Goal: Information Seeking & Learning: Learn about a topic

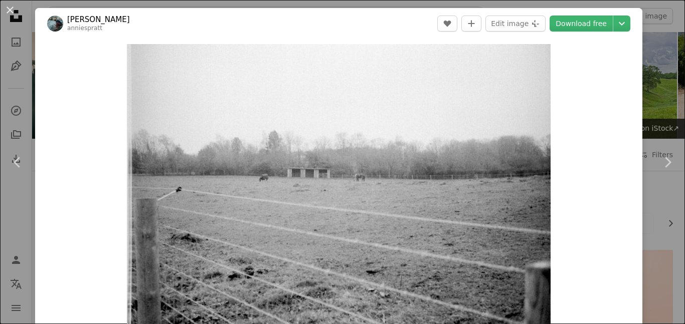
scroll to position [1059, 0]
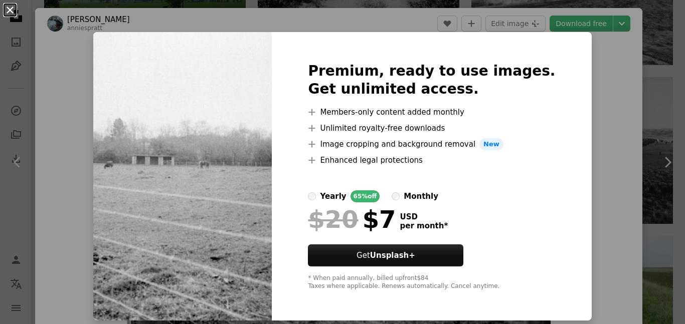
click at [14, 14] on button "An X shape" at bounding box center [10, 10] width 12 height 12
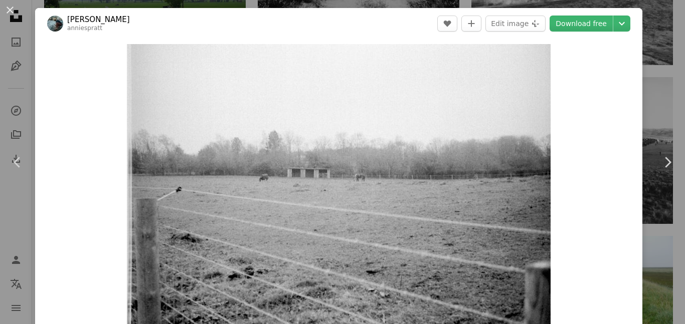
click at [14, 14] on button "An X shape" at bounding box center [10, 10] width 12 height 12
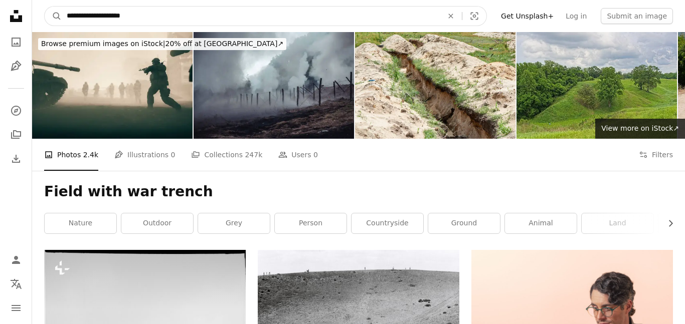
click at [167, 20] on input "**********" at bounding box center [251, 16] width 378 height 19
type input "*"
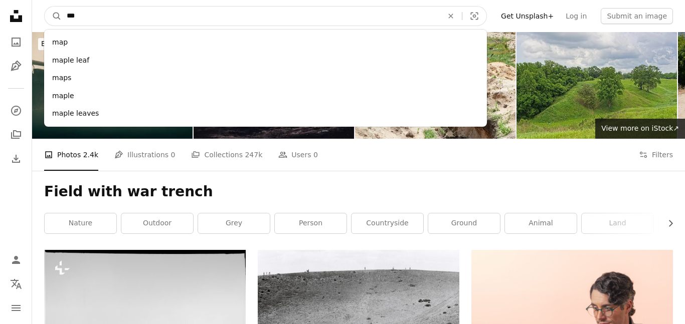
type input "***"
click at [45, 7] on button "A magnifying glass" at bounding box center [53, 16] width 17 height 19
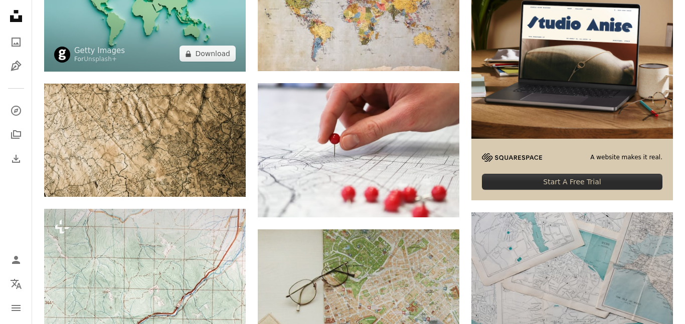
scroll to position [316, 0]
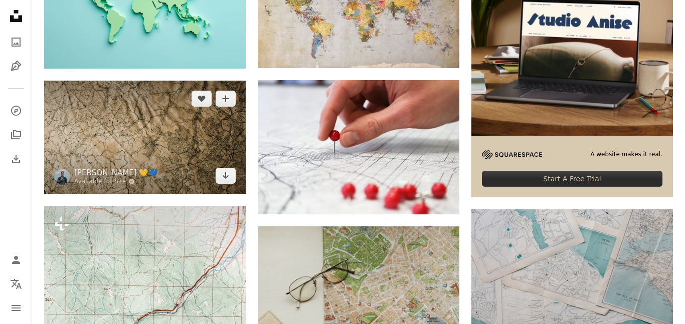
click at [161, 166] on img at bounding box center [144, 137] width 201 height 113
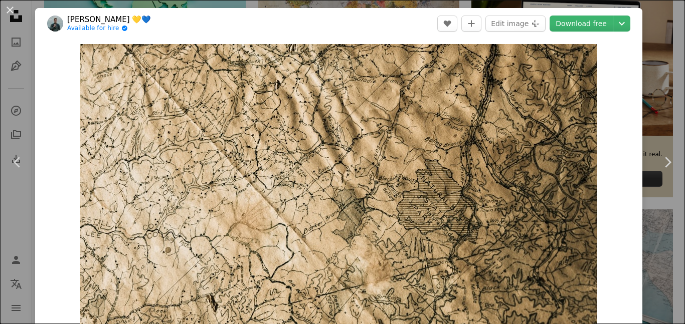
click at [161, 166] on img "Zoom in on this image" at bounding box center [338, 189] width 517 height 291
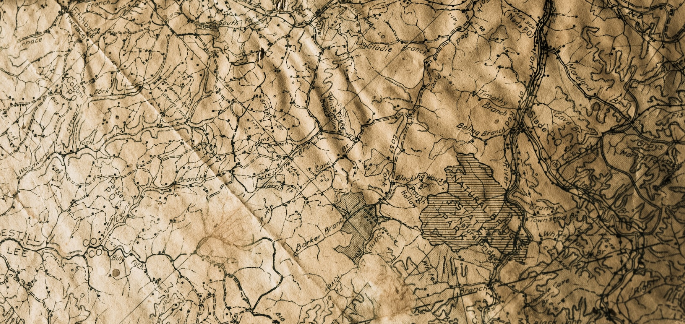
scroll to position [31, 0]
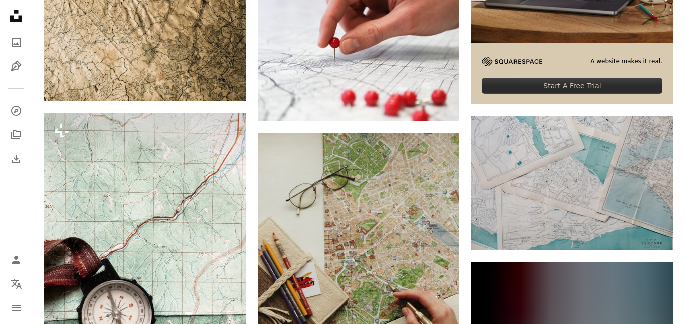
scroll to position [410, 0]
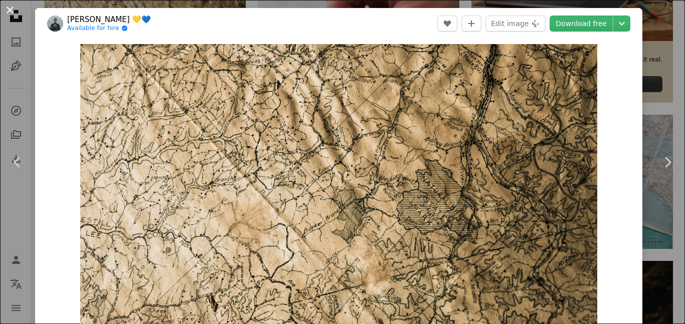
click at [6, 12] on button "An X shape" at bounding box center [10, 10] width 12 height 12
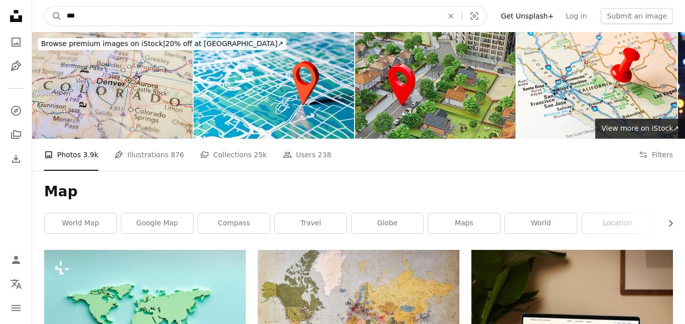
click at [163, 22] on input "***" at bounding box center [251, 16] width 378 height 19
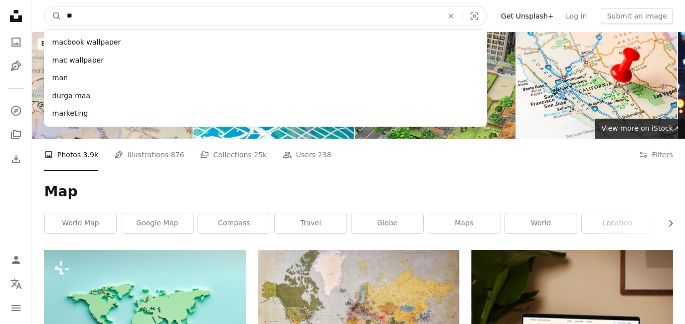
type input "*"
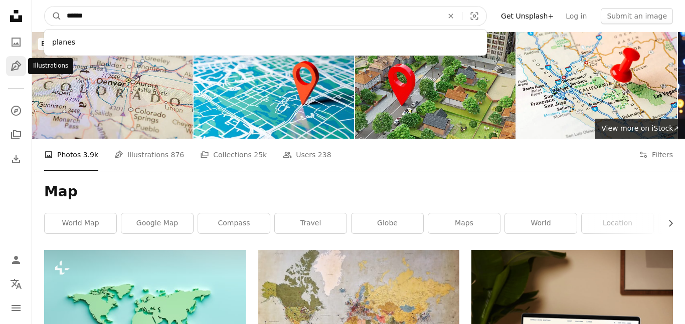
type input "******"
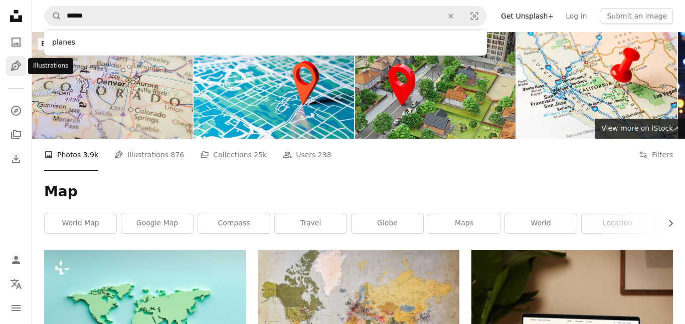
click at [12, 62] on icon "Pen Tool" at bounding box center [16, 66] width 12 height 12
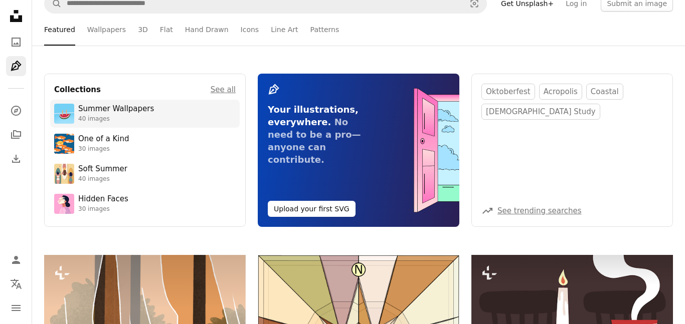
scroll to position [16, 0]
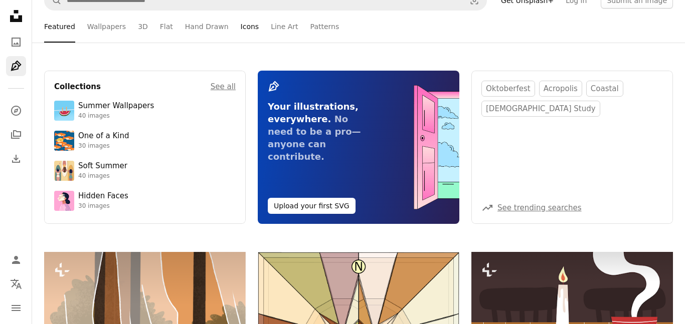
click at [241, 32] on link "Icons" at bounding box center [250, 27] width 19 height 32
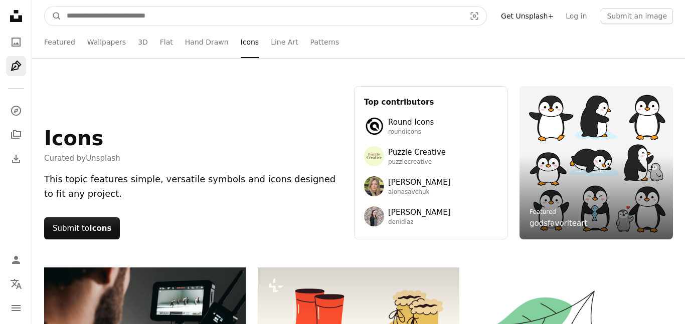
click at [213, 16] on input "Find visuals sitewide" at bounding box center [262, 16] width 400 height 19
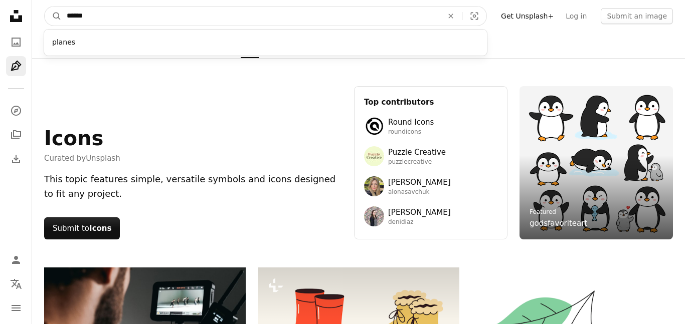
type input "******"
click at [45, 7] on button "A magnifying glass" at bounding box center [53, 16] width 17 height 19
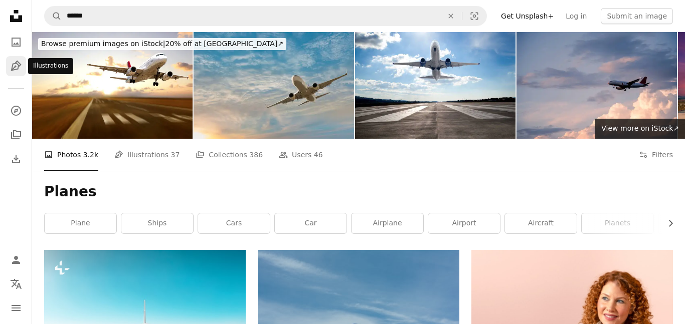
click at [7, 62] on link "Pen Tool" at bounding box center [16, 66] width 20 height 20
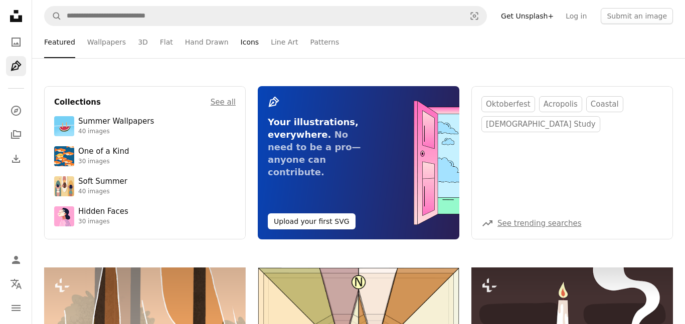
click at [241, 46] on link "Icons" at bounding box center [250, 42] width 19 height 32
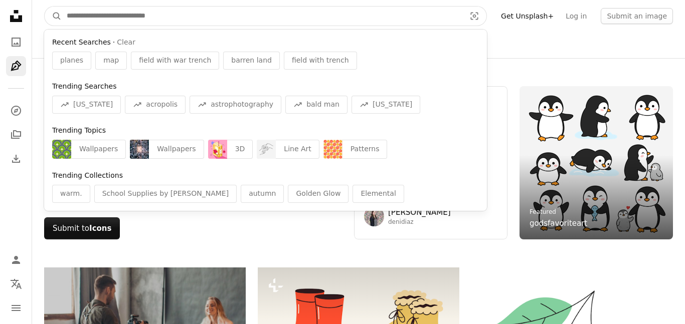
click at [226, 12] on input "Find visuals sitewide" at bounding box center [262, 16] width 400 height 19
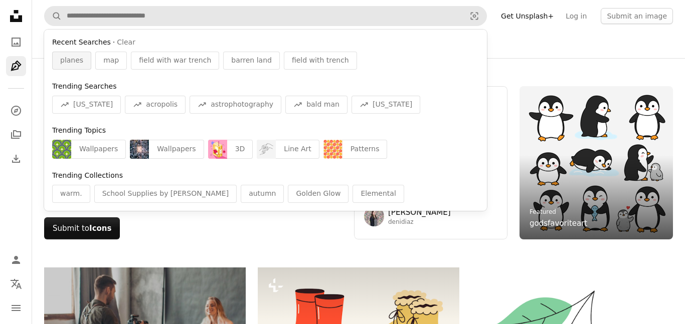
click at [79, 59] on span "planes" at bounding box center [71, 61] width 23 height 10
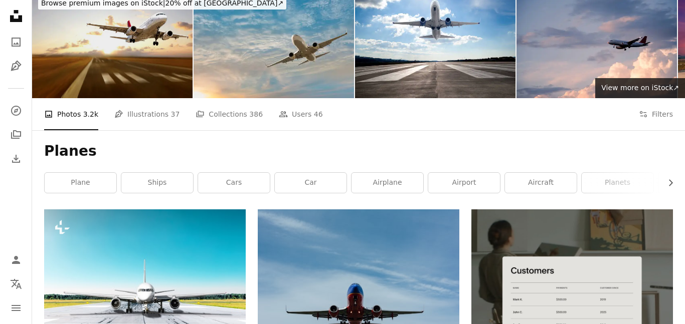
scroll to position [37, 0]
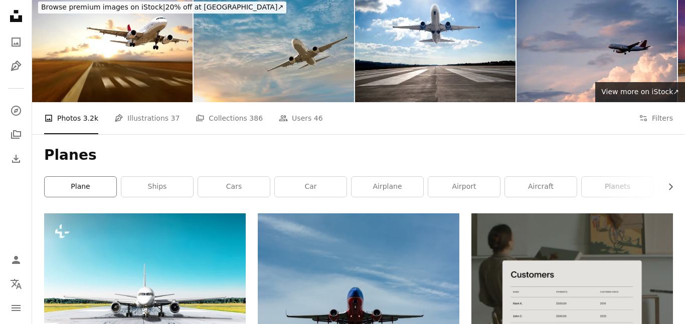
click at [77, 183] on link "plane" at bounding box center [81, 187] width 72 height 20
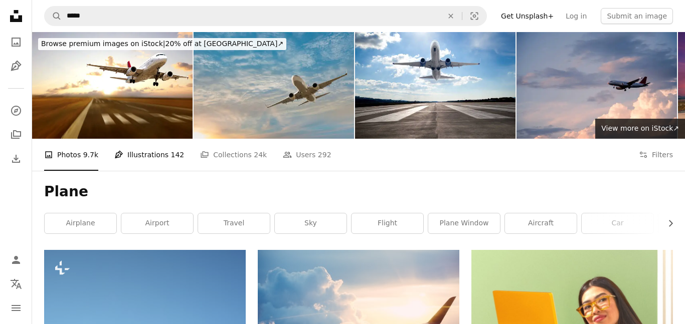
click at [121, 148] on link "Pen Tool Illustrations 142" at bounding box center [149, 155] width 70 height 32
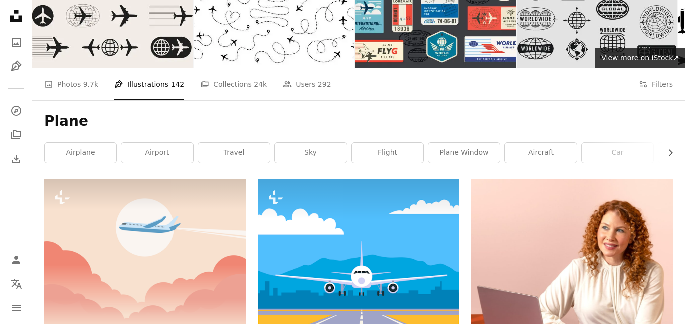
scroll to position [64, 0]
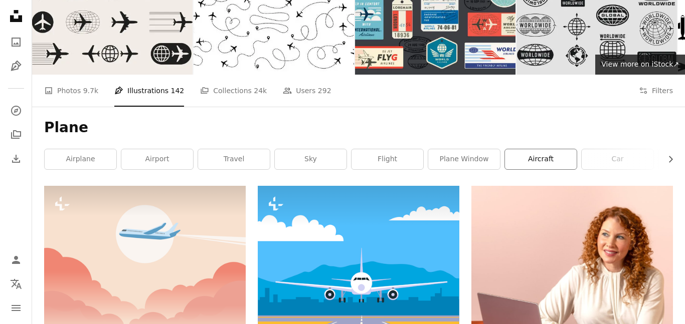
click at [549, 151] on link "aircraft" at bounding box center [541, 159] width 72 height 20
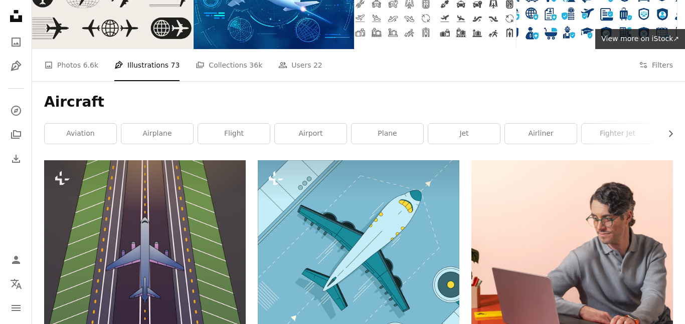
scroll to position [179, 0]
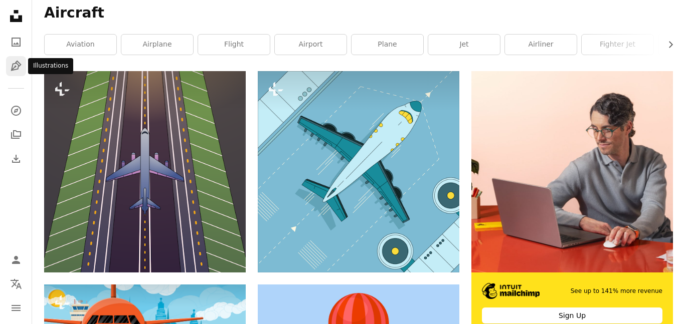
click at [10, 66] on icon "Pen Tool" at bounding box center [16, 66] width 12 height 12
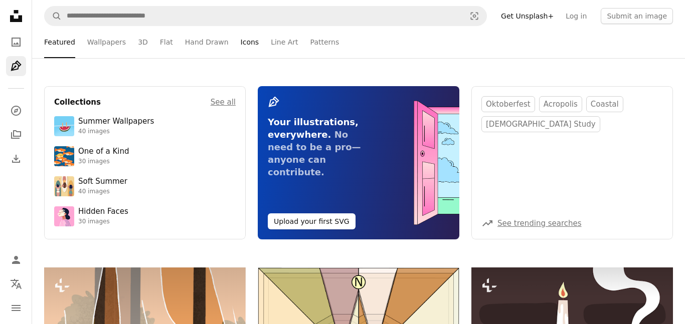
click at [244, 47] on link "Icons" at bounding box center [250, 42] width 19 height 32
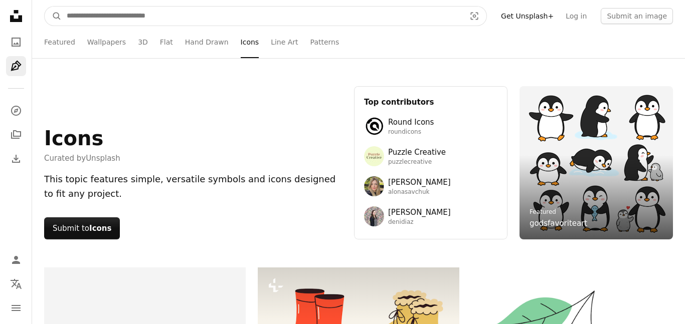
click at [237, 18] on input "Find visuals sitewide" at bounding box center [262, 16] width 400 height 19
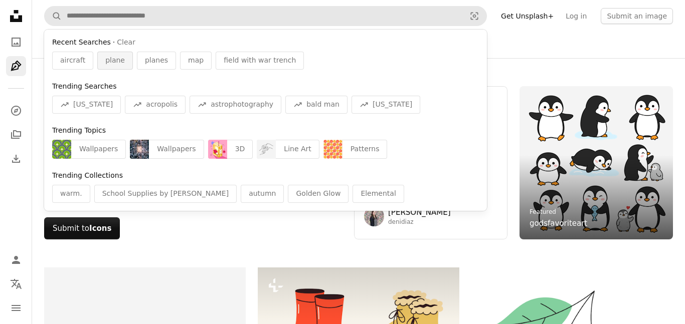
click at [100, 63] on div "plane" at bounding box center [115, 61] width 36 height 18
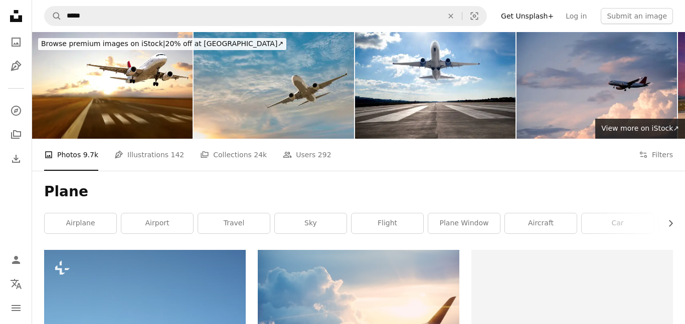
click at [109, 152] on ul "A photo Photos 9.7k Pen Tool Illustrations 142 A stack of folders Collections 2…" at bounding box center [187, 155] width 287 height 32
click at [124, 155] on link "Pen Tool Illustrations 142" at bounding box center [149, 155] width 70 height 32
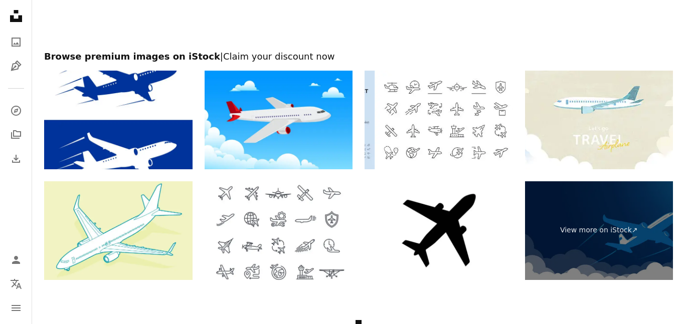
scroll to position [1891, 0]
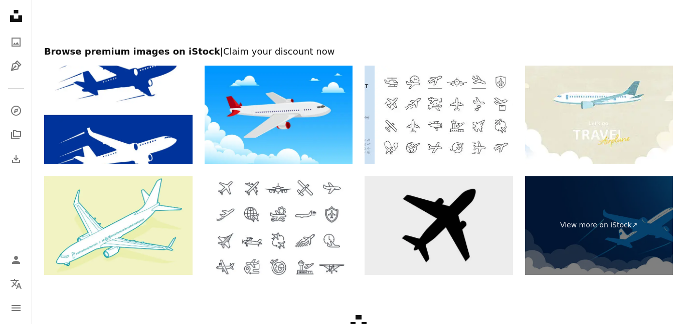
click at [423, 252] on img at bounding box center [438, 225] width 148 height 99
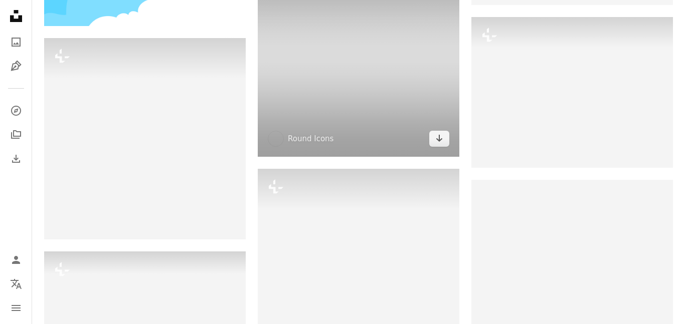
scroll to position [0, 0]
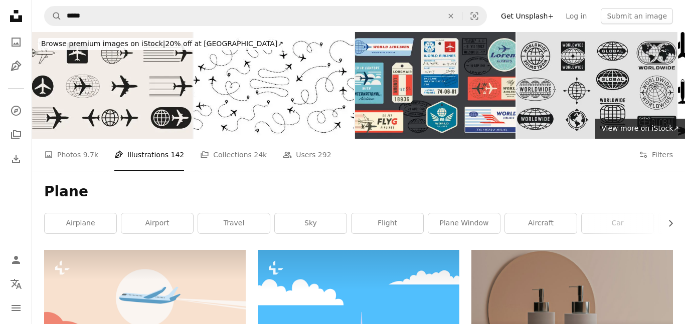
click at [249, 3] on nav "A magnifying glass ***** An X shape Visual search Filters Get Unsplash+ Log in …" at bounding box center [358, 16] width 653 height 32
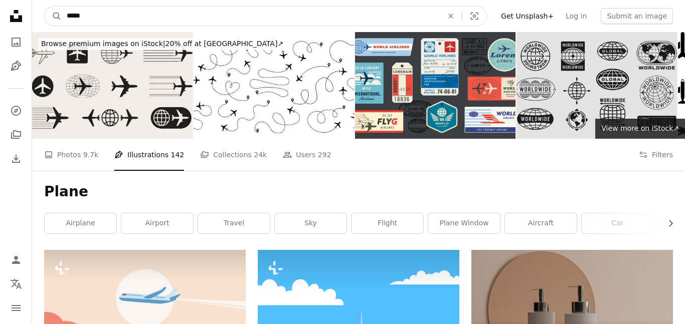
click at [253, 9] on input "*****" at bounding box center [251, 16] width 378 height 19
type input "**********"
click at [45, 7] on button "A magnifying glass" at bounding box center [53, 16] width 17 height 19
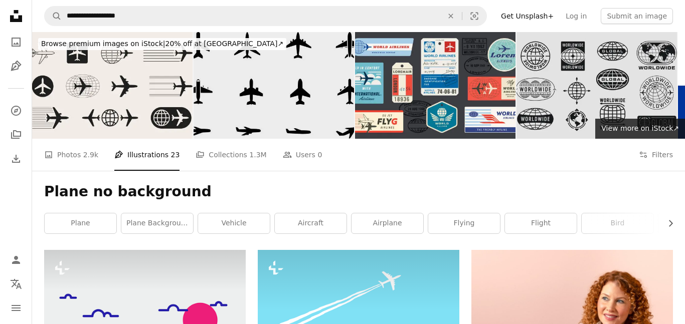
click at [301, 71] on img at bounding box center [273, 85] width 160 height 107
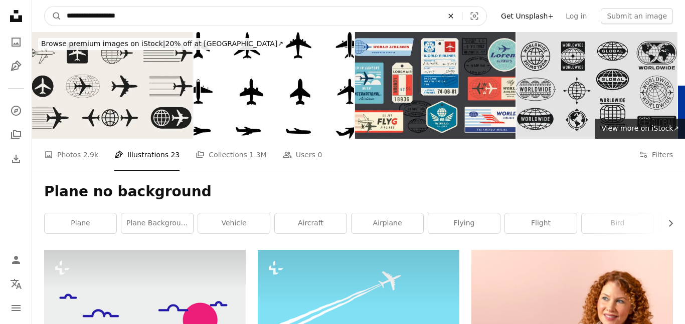
click at [460, 12] on icon "An X shape" at bounding box center [451, 16] width 22 height 8
type input "********"
click at [45, 7] on button "A magnifying glass" at bounding box center [53, 16] width 17 height 19
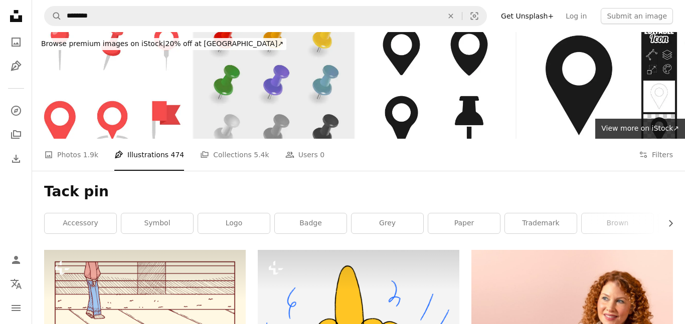
click at [248, 98] on img at bounding box center [273, 85] width 160 height 107
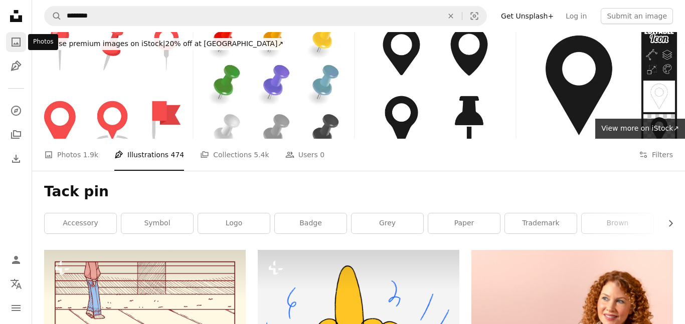
click at [12, 33] on link "A photo" at bounding box center [16, 42] width 20 height 20
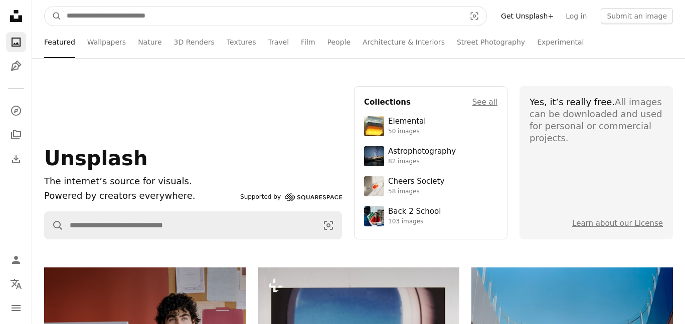
click at [187, 9] on input "Find visuals sitewide" at bounding box center [262, 16] width 400 height 19
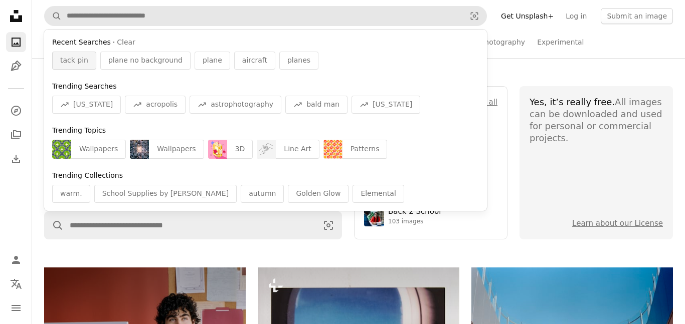
click at [90, 62] on div "tack pin" at bounding box center [74, 61] width 44 height 18
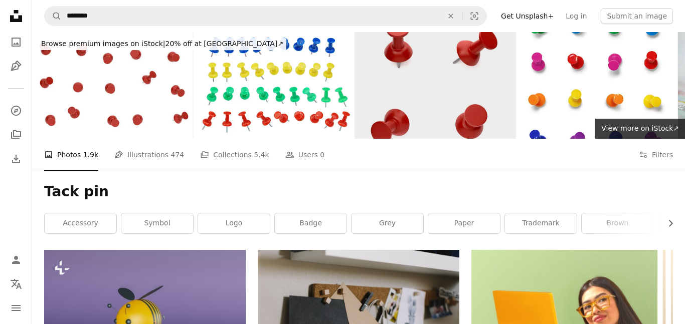
click at [406, 92] on img at bounding box center [435, 85] width 160 height 107
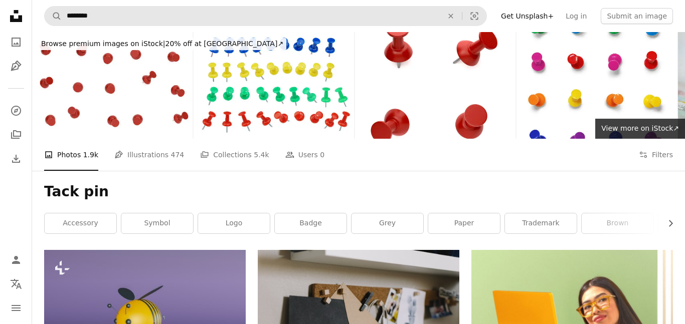
click at [88, 6] on form "A magnifying glass ******** An X shape Visual search" at bounding box center [265, 16] width 443 height 20
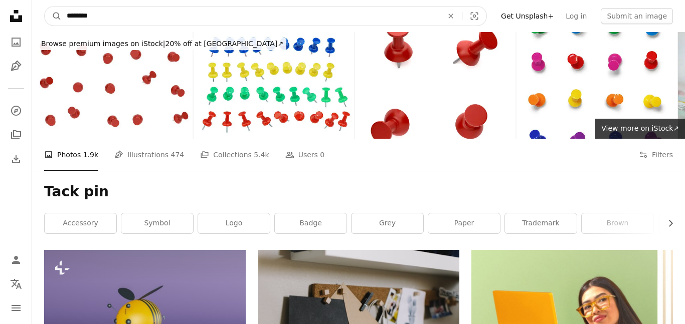
click at [81, 16] on input "********" at bounding box center [251, 16] width 378 height 19
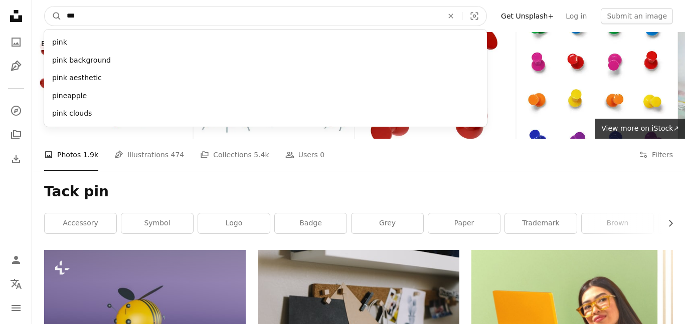
type input "***"
click at [45, 7] on button "A magnifying glass" at bounding box center [53, 16] width 17 height 19
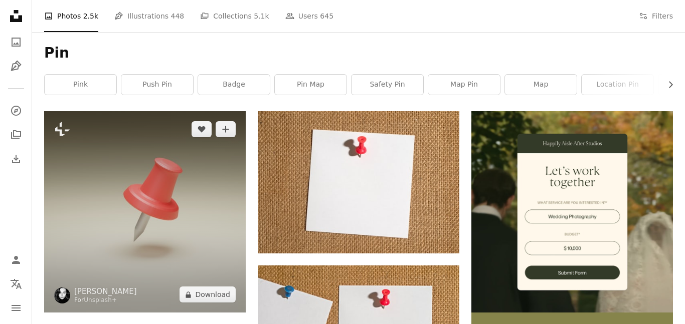
scroll to position [141, 0]
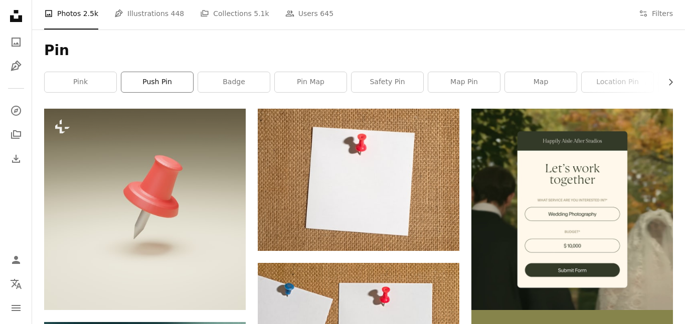
click at [171, 85] on link "push pin" at bounding box center [157, 82] width 72 height 20
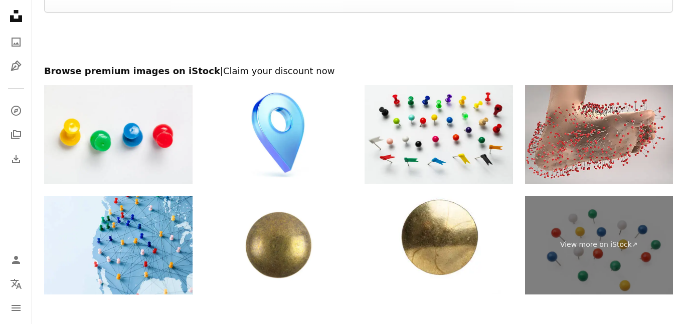
scroll to position [1760, 0]
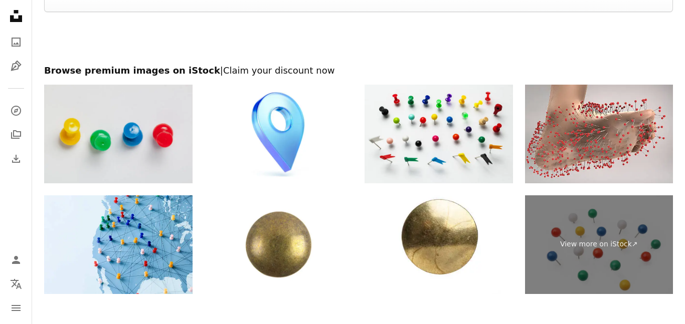
click at [99, 135] on img at bounding box center [118, 134] width 148 height 99
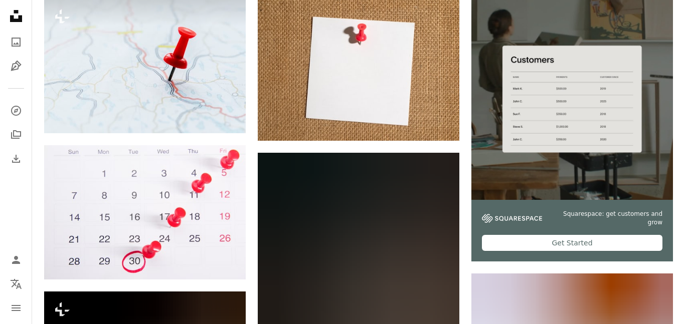
scroll to position [0, 0]
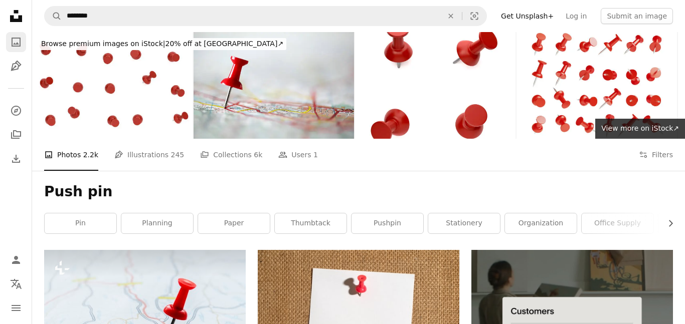
click at [19, 44] on icon "A photo" at bounding box center [16, 42] width 12 height 12
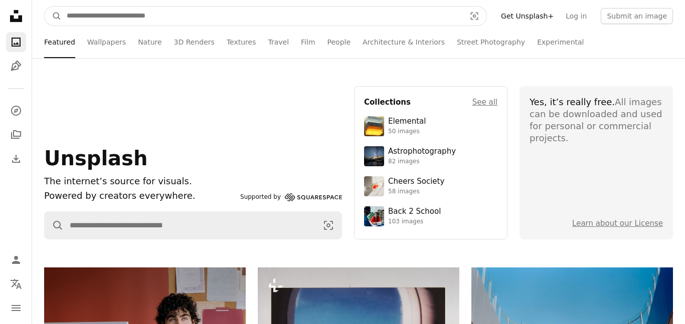
click at [303, 16] on input "Find visuals sitewide" at bounding box center [262, 16] width 400 height 19
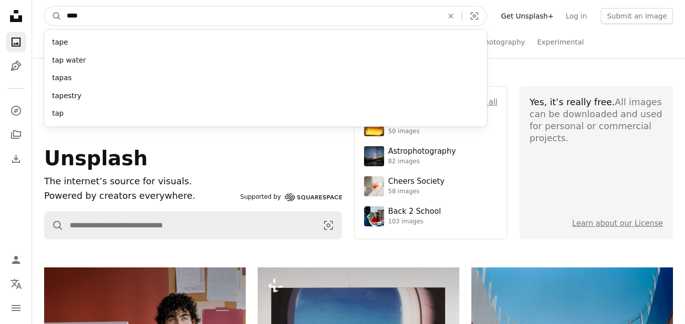
type input "****"
click at [45, 7] on button "A magnifying glass" at bounding box center [53, 16] width 17 height 19
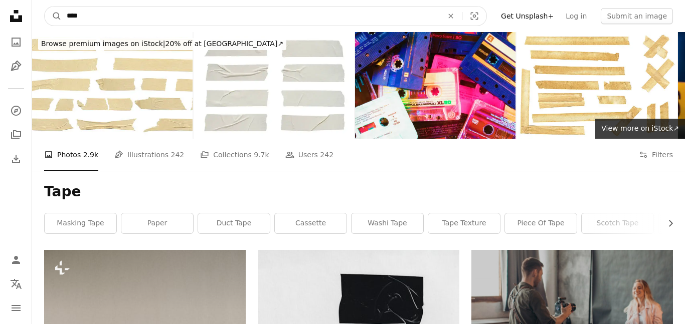
drag, startPoint x: 248, startPoint y: 17, endPoint x: 13, endPoint y: 29, distance: 235.9
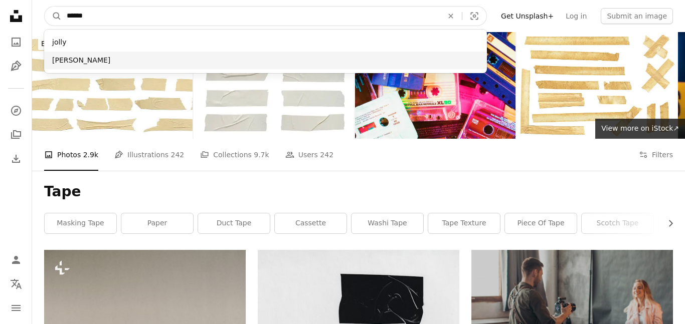
type input "*****"
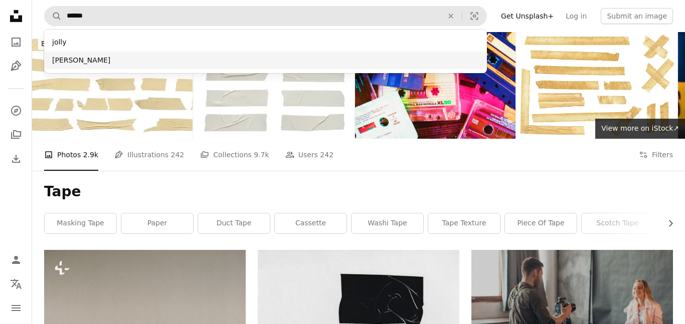
click at [66, 57] on div "[PERSON_NAME]" at bounding box center [265, 61] width 443 height 18
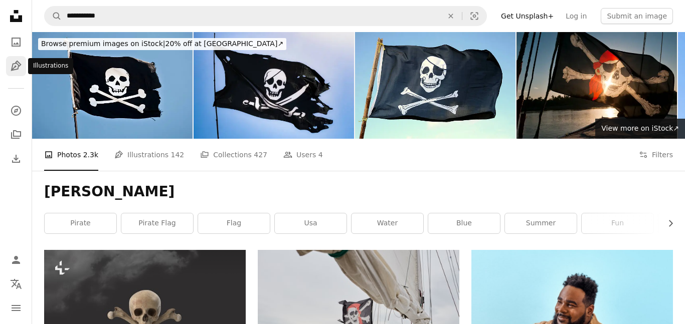
click at [13, 71] on icon "Pen Tool" at bounding box center [16, 66] width 12 height 12
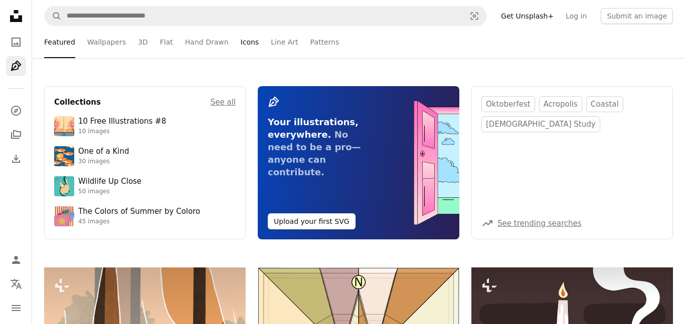
click at [241, 43] on link "Icons" at bounding box center [250, 42] width 19 height 32
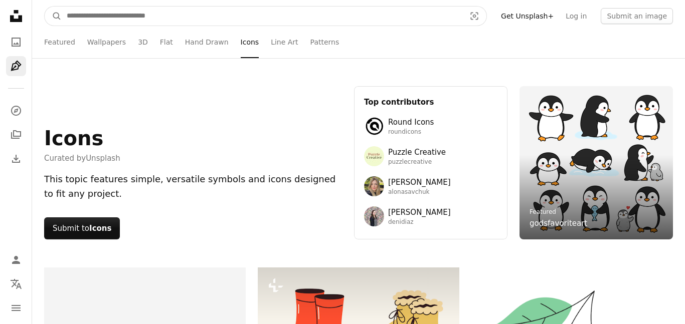
click at [237, 13] on input "Find visuals sitewide" at bounding box center [262, 16] width 400 height 19
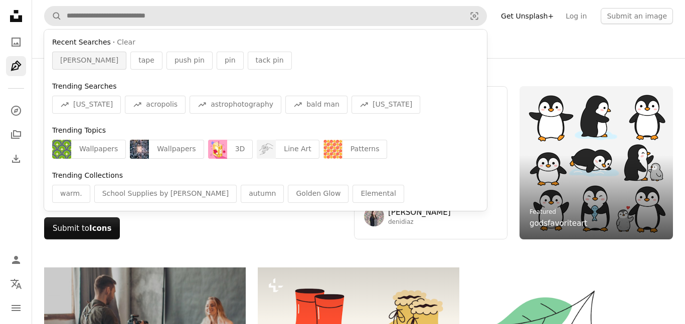
click at [77, 62] on span "[PERSON_NAME]" at bounding box center [89, 61] width 58 height 10
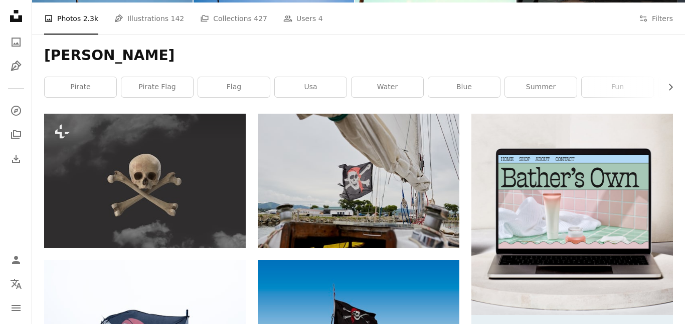
scroll to position [137, 0]
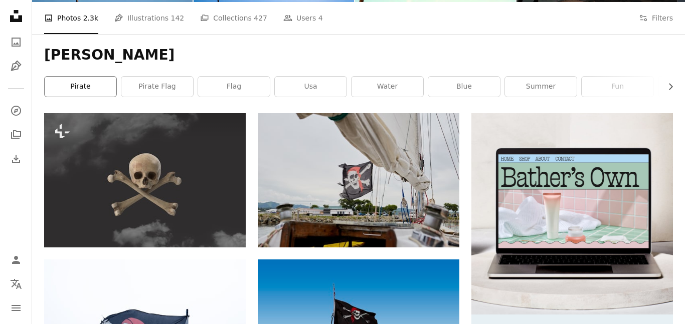
click at [66, 79] on link "pirate" at bounding box center [81, 87] width 72 height 20
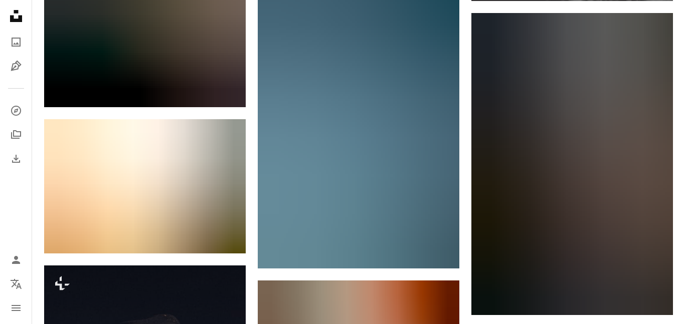
scroll to position [976, 0]
